Goal: Find specific page/section: Find specific page/section

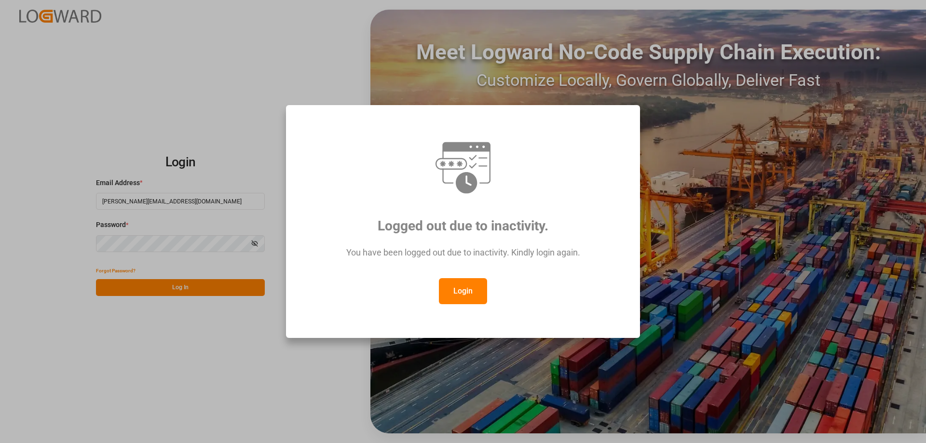
click at [464, 287] on button "Login" at bounding box center [463, 291] width 48 height 26
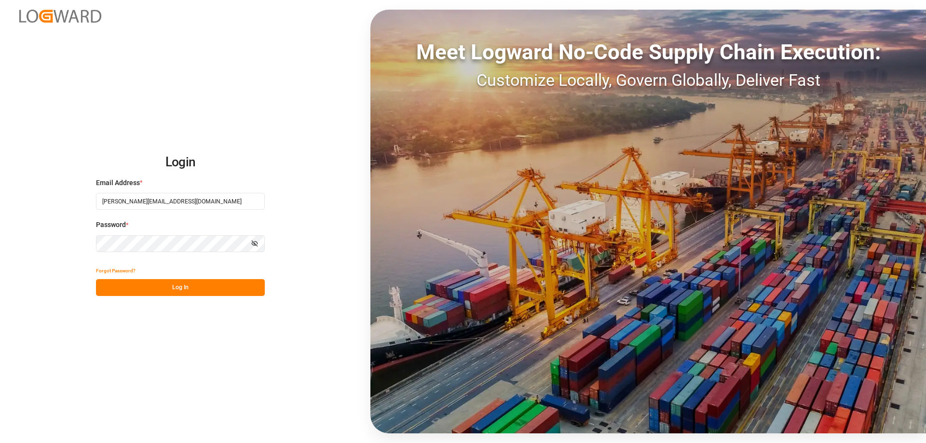
click at [181, 287] on button "Log In" at bounding box center [180, 287] width 169 height 17
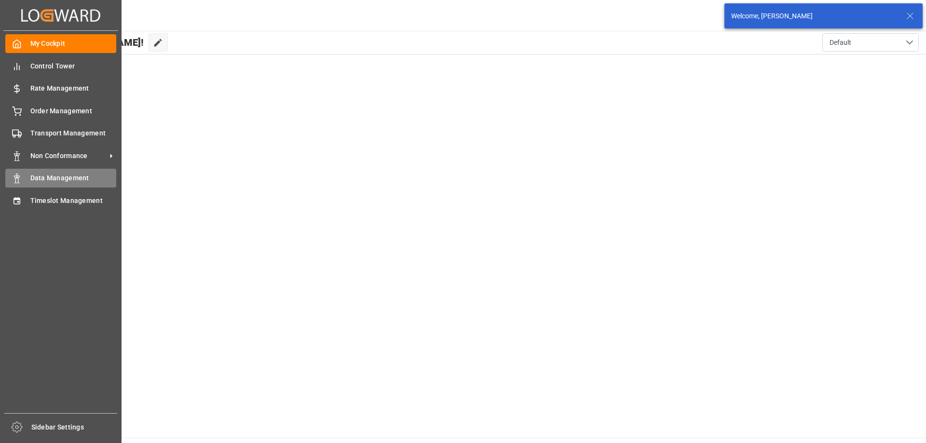
click at [34, 171] on div "Data Management Data Management" at bounding box center [60, 178] width 111 height 19
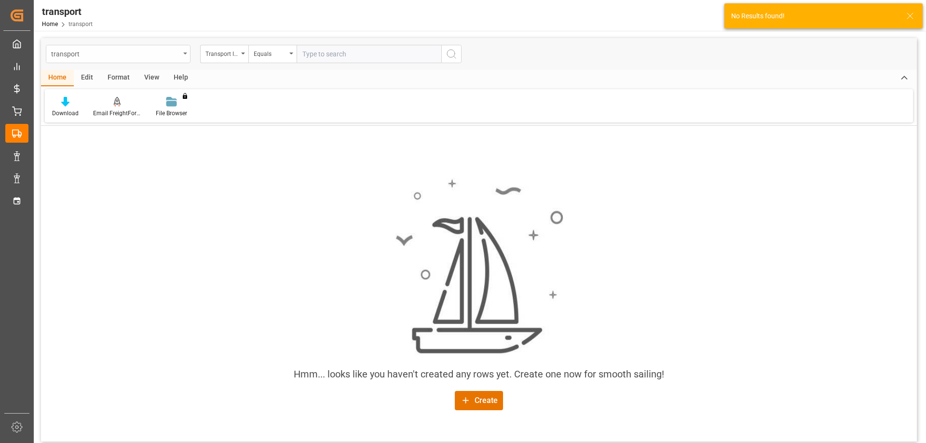
click at [102, 56] on div "transport" at bounding box center [115, 53] width 129 height 12
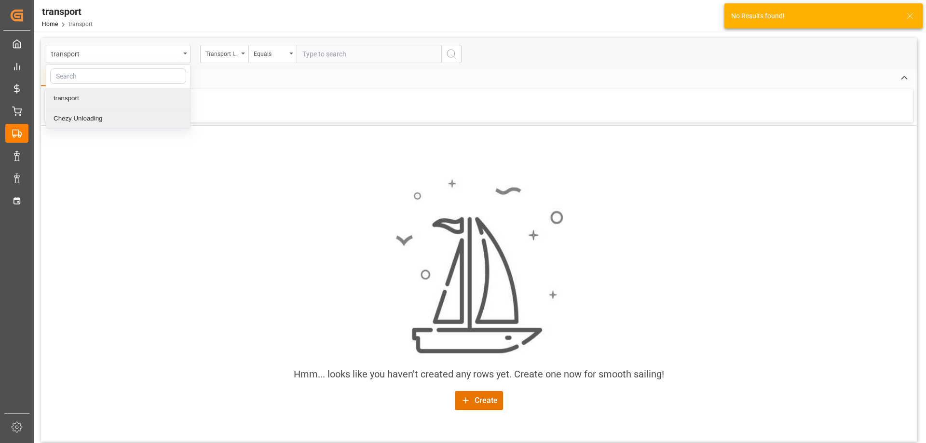
click at [73, 118] on div "Chezy Unloading" at bounding box center [118, 119] width 144 height 20
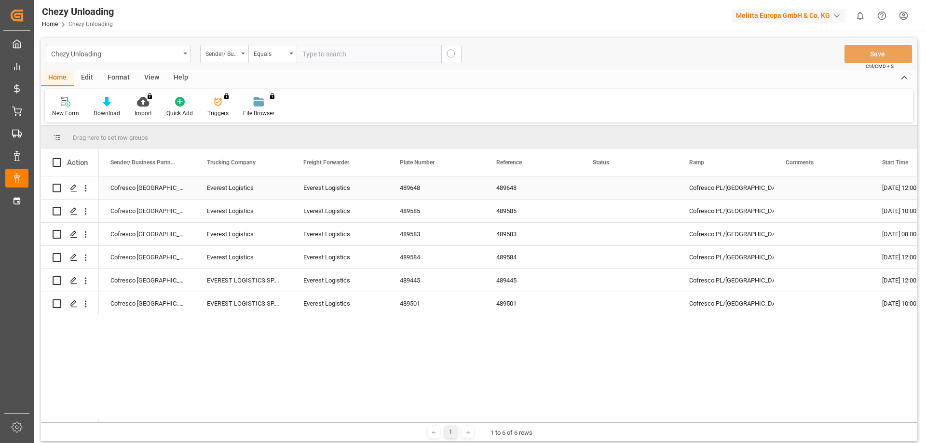
click at [418, 187] on div "489648" at bounding box center [436, 188] width 96 height 23
click at [390, 357] on div "Cofresco [GEOGRAPHIC_DATA] Everest Logistics Everest Logistics 489648 489648 Co…" at bounding box center [508, 300] width 818 height 246
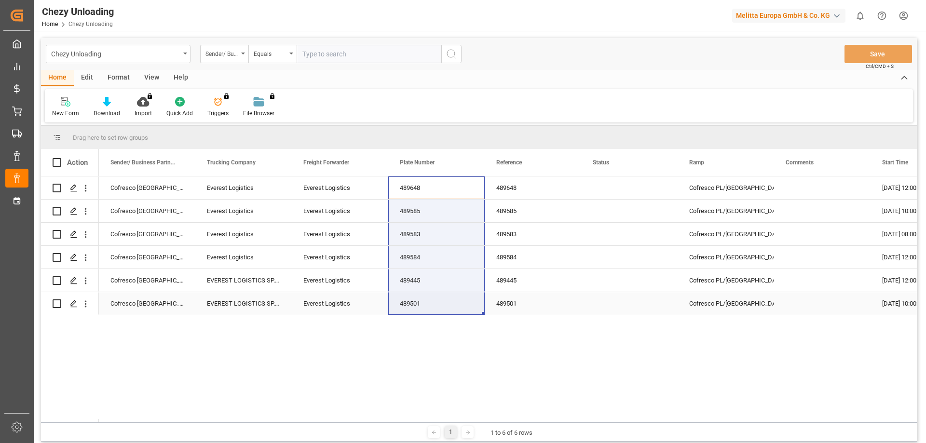
drag, startPoint x: 416, startPoint y: 186, endPoint x: 422, endPoint y: 296, distance: 110.6
drag, startPoint x: 395, startPoint y: 423, endPoint x: 442, endPoint y: 420, distance: 46.9
click at [442, 420] on div "Drag here to set row groups Drag here to set column labels Action Sender/ Busin…" at bounding box center [479, 284] width 876 height 316
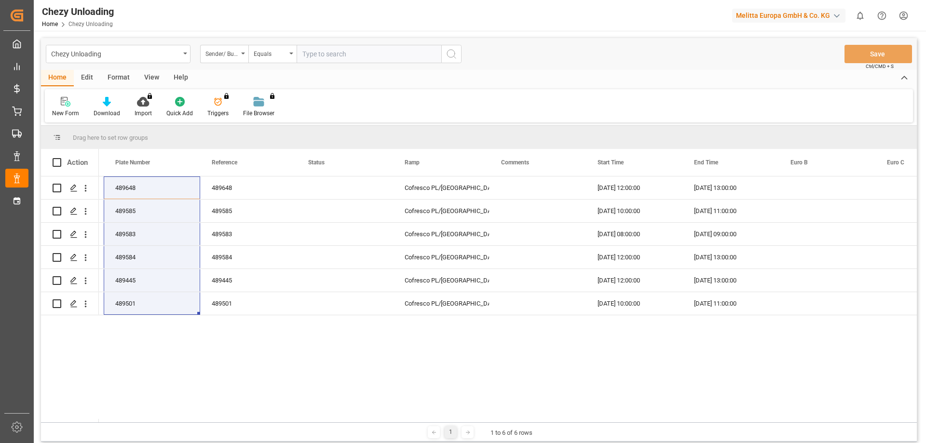
scroll to position [0, 277]
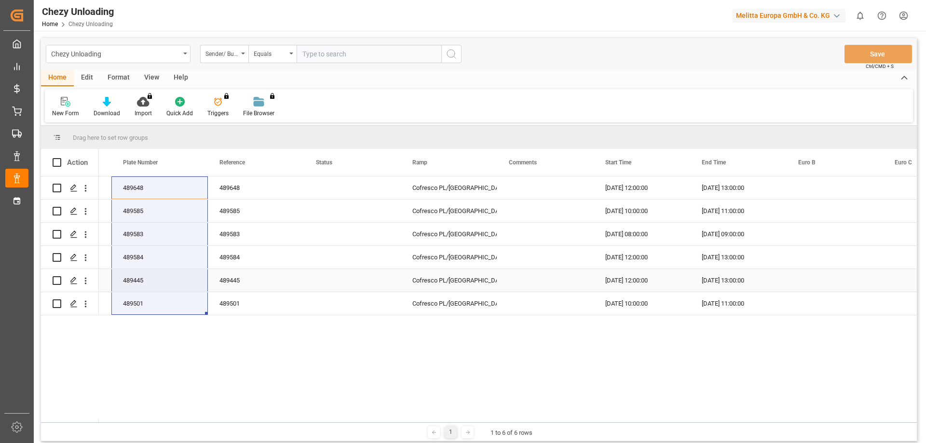
click at [250, 283] on div "489445" at bounding box center [256, 280] width 96 height 23
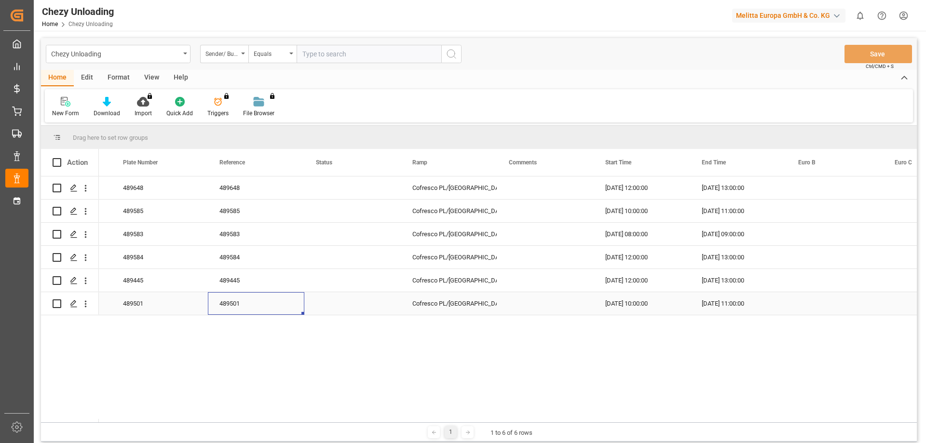
click at [239, 306] on div "489501" at bounding box center [256, 303] width 96 height 23
click at [238, 235] on div "489583" at bounding box center [256, 234] width 96 height 23
click at [234, 258] on div "489584" at bounding box center [256, 257] width 96 height 23
click at [236, 214] on div "489585" at bounding box center [256, 211] width 96 height 23
